Goal: Transaction & Acquisition: Purchase product/service

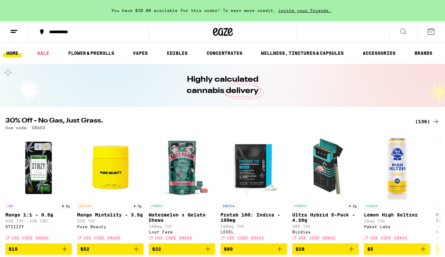
click at [45, 58] on ul "HOME SALE FLOWER & PREROLLS VAPES EDIBLES CONCENTRATES WELLNESS, TINCTURES & CA…" at bounding box center [222, 53] width 445 height 21
click at [43, 53] on link "SALE" at bounding box center [43, 53] width 19 height 8
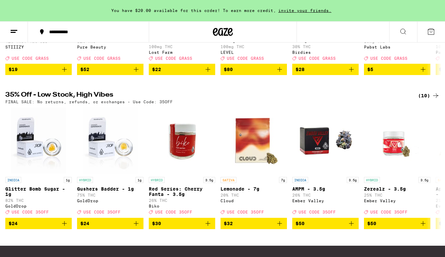
scroll to position [177, 0]
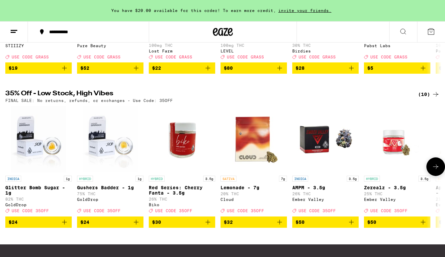
click at [433, 171] on icon at bounding box center [436, 167] width 8 height 8
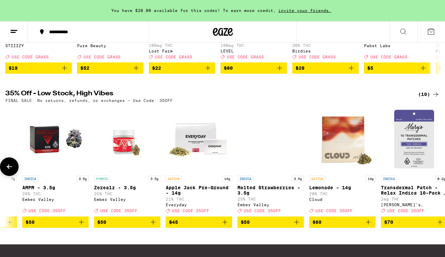
scroll to position [0, 283]
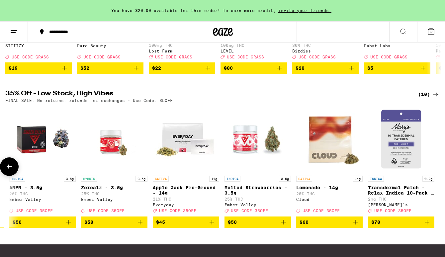
click at [7, 171] on icon at bounding box center [9, 167] width 8 height 8
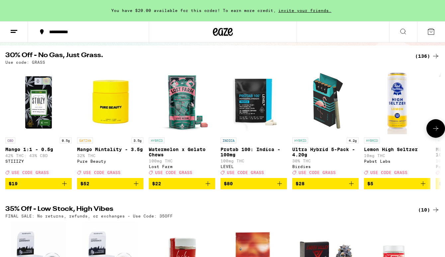
scroll to position [60, 0]
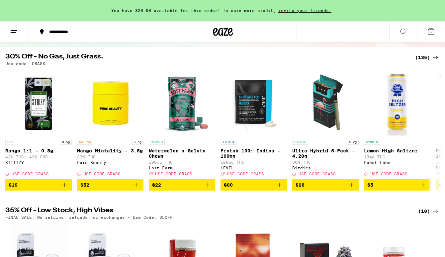
click at [423, 56] on div "(136)" at bounding box center [427, 58] width 25 height 8
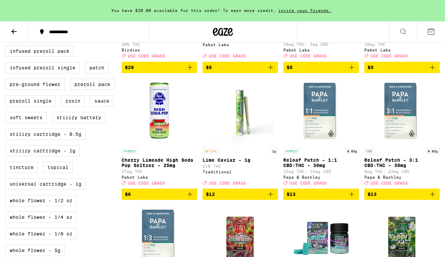
scroll to position [296, 0]
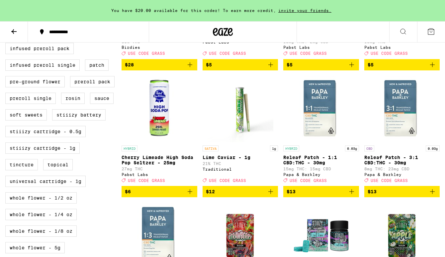
click at [53, 158] on div "All-In-One Balms Capsules Diamonds Drink Gummies Infused Preroll Pack Infused P…" at bounding box center [63, 134] width 116 height 249
click at [51, 154] on label "STIIIZY Cartridge - 1g" at bounding box center [42, 148] width 74 height 11
click at [7, 11] on input "STIIIZY Cartridge - 1g" at bounding box center [7, 11] width 0 height 0
checkbox input "true"
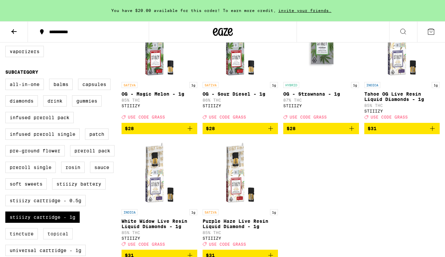
scroll to position [226, 0]
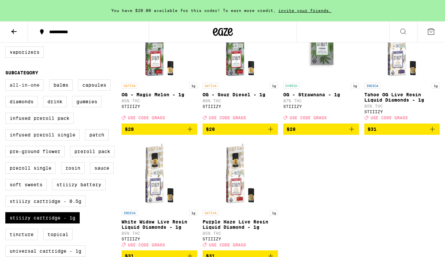
click at [24, 90] on label "All-In-One" at bounding box center [24, 84] width 39 height 11
click at [7, 81] on input "All-In-One" at bounding box center [7, 80] width 0 height 0
checkbox input "true"
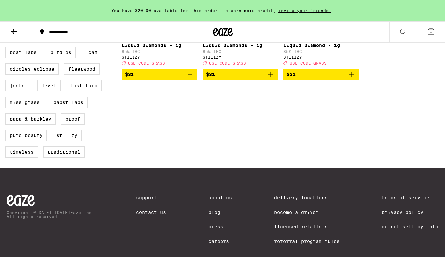
scroll to position [521, 0]
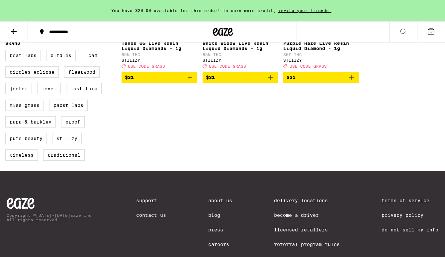
click at [62, 144] on label "STIIIZY" at bounding box center [67, 138] width 30 height 11
click at [7, 51] on input "STIIIZY" at bounding box center [7, 51] width 0 height 0
checkbox input "true"
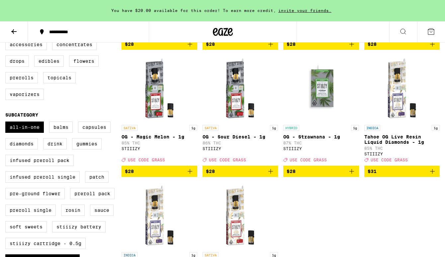
scroll to position [182, 0]
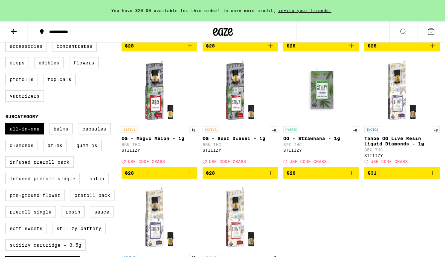
click at [191, 177] on icon "Add to bag" at bounding box center [190, 173] width 8 height 8
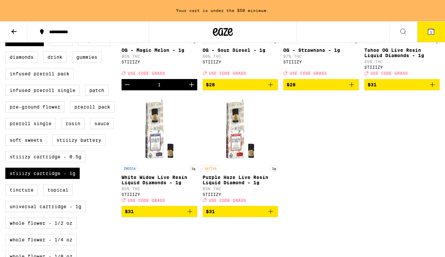
scroll to position [273, 0]
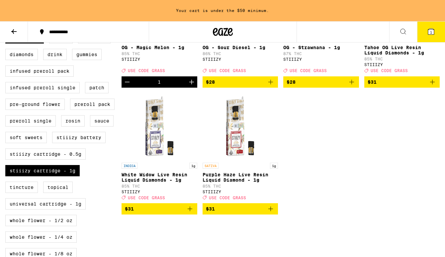
click at [269, 213] on icon "Add to bag" at bounding box center [271, 209] width 8 height 8
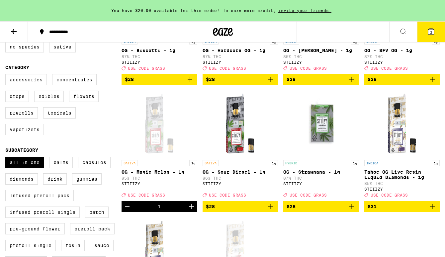
scroll to position [161, 0]
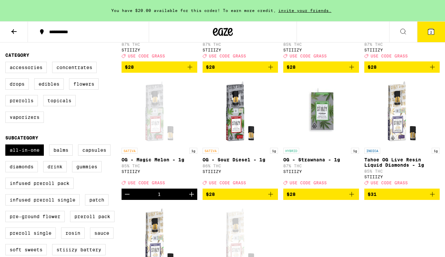
click at [352, 198] on icon "Add to bag" at bounding box center [352, 194] width 8 height 8
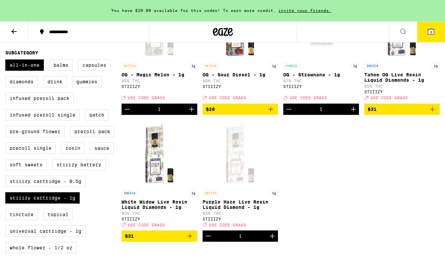
scroll to position [245, 0]
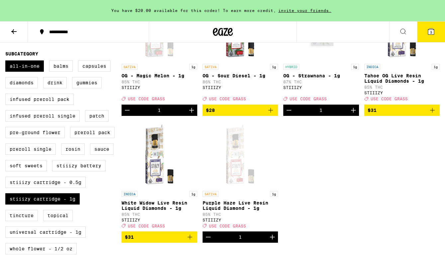
click at [433, 34] on icon at bounding box center [431, 32] width 6 height 6
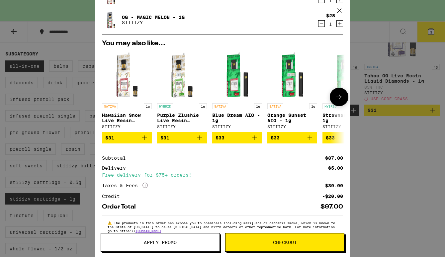
scroll to position [99, 0]
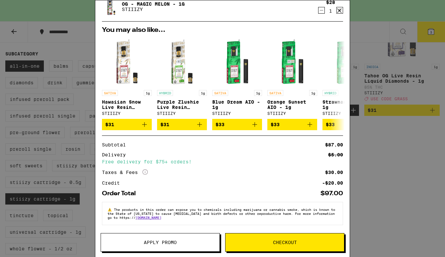
click at [175, 242] on span "Apply Promo" at bounding box center [160, 242] width 33 height 5
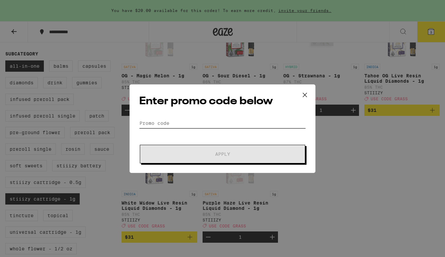
click at [191, 120] on input "Promo Code" at bounding box center [222, 123] width 167 height 10
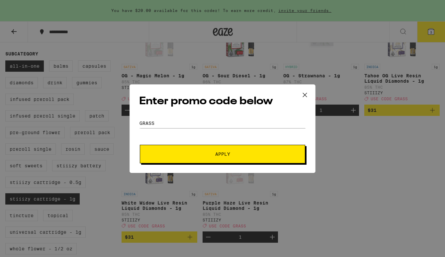
click at [213, 159] on button "Apply" at bounding box center [222, 154] width 165 height 19
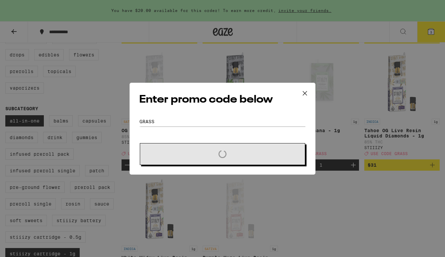
scroll to position [189, 0]
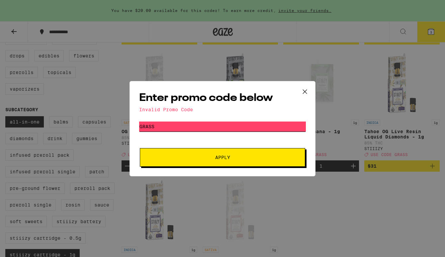
click at [210, 125] on input "GRASS" at bounding box center [222, 127] width 167 height 10
type input "grass"
click at [140, 148] on button "Apply" at bounding box center [222, 157] width 165 height 19
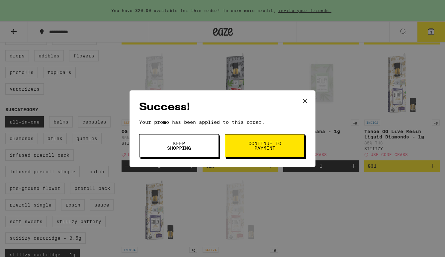
click at [250, 147] on span "Continue to payment" at bounding box center [265, 145] width 34 height 9
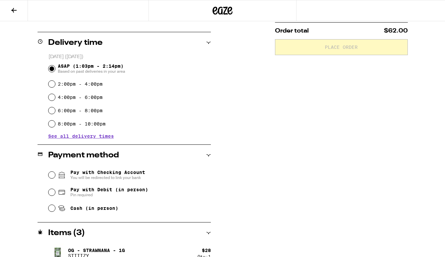
scroll to position [149, 0]
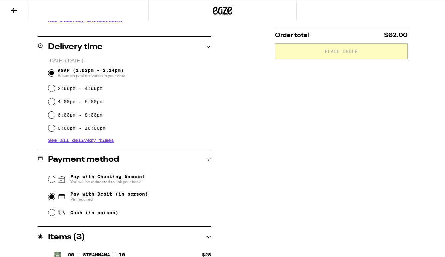
click at [52, 196] on input "Pay with Debit (in person) Pin required" at bounding box center [52, 196] width 7 height 7
radio input "true"
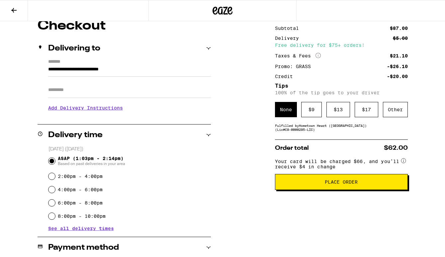
scroll to position [61, 0]
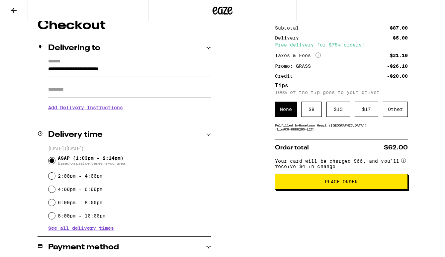
click at [346, 184] on span "Place Order" at bounding box center [341, 181] width 33 height 5
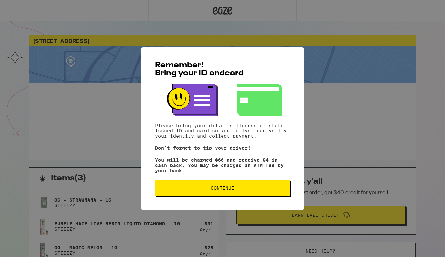
click at [231, 189] on span "Continue" at bounding box center [223, 188] width 24 height 5
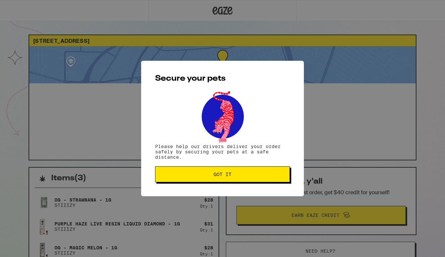
click at [227, 172] on span "Got it" at bounding box center [223, 174] width 18 height 5
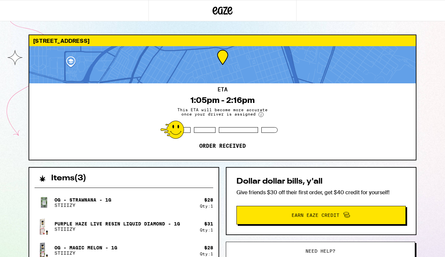
click at [318, 13] on div at bounding box center [222, 10] width 445 height 21
